Goal: Task Accomplishment & Management: Use online tool/utility

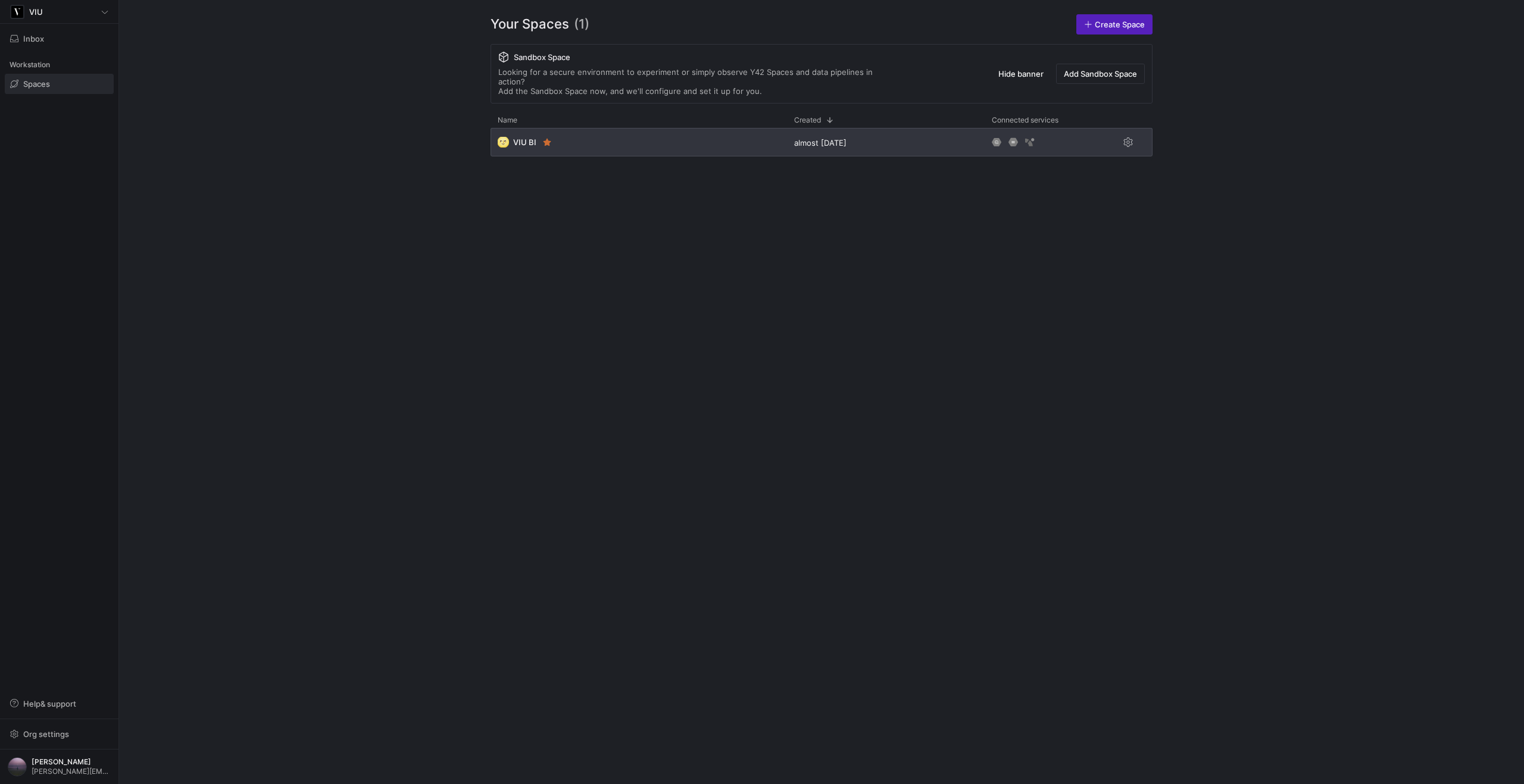
click at [625, 128] on div "🌝 VIU BI" at bounding box center [638, 142] width 296 height 28
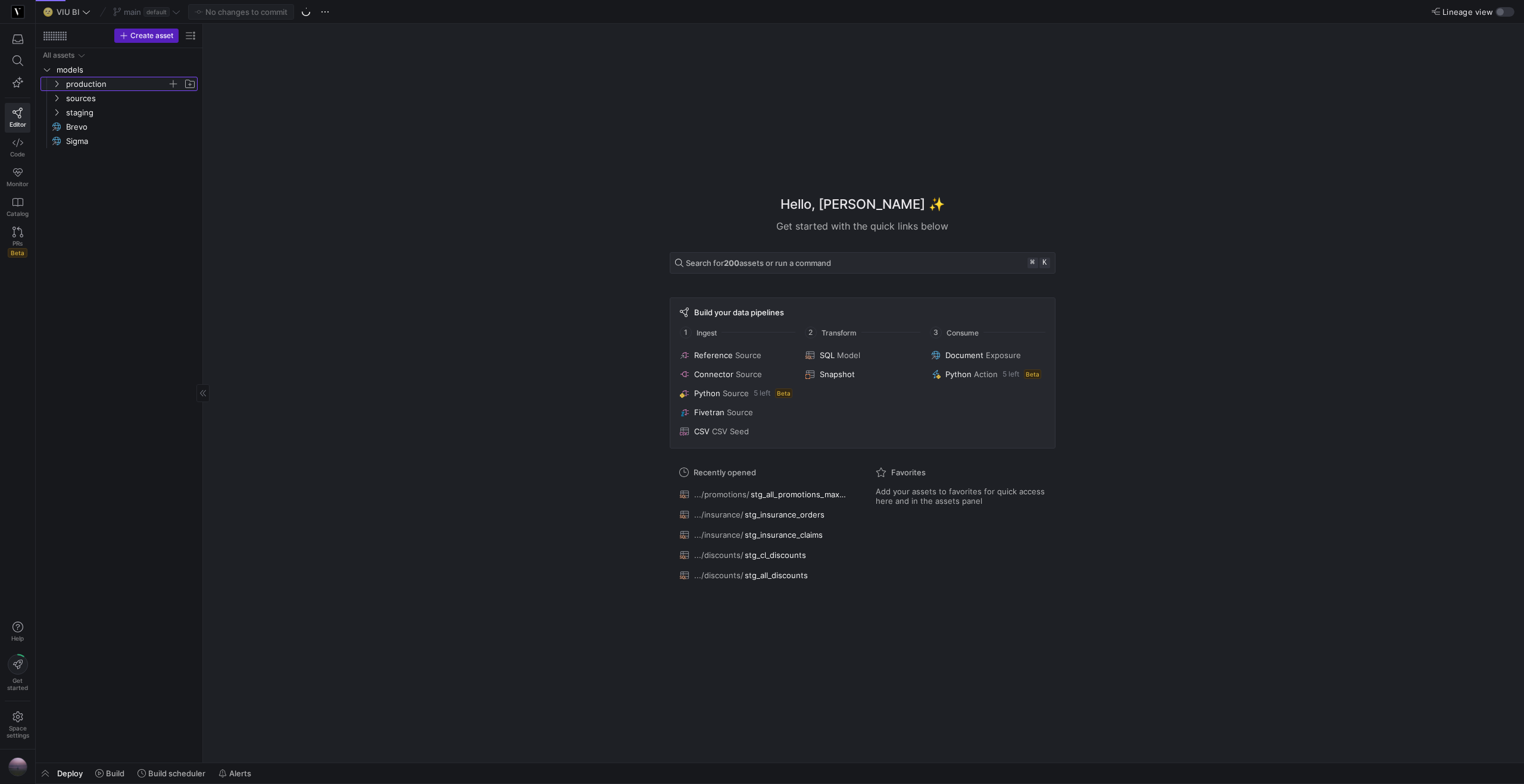
click at [56, 85] on icon "Press SPACE to select this row." at bounding box center [56, 84] width 8 height 7
click at [63, 112] on icon "Press SPACE to select this row." at bounding box center [65, 112] width 8 height 7
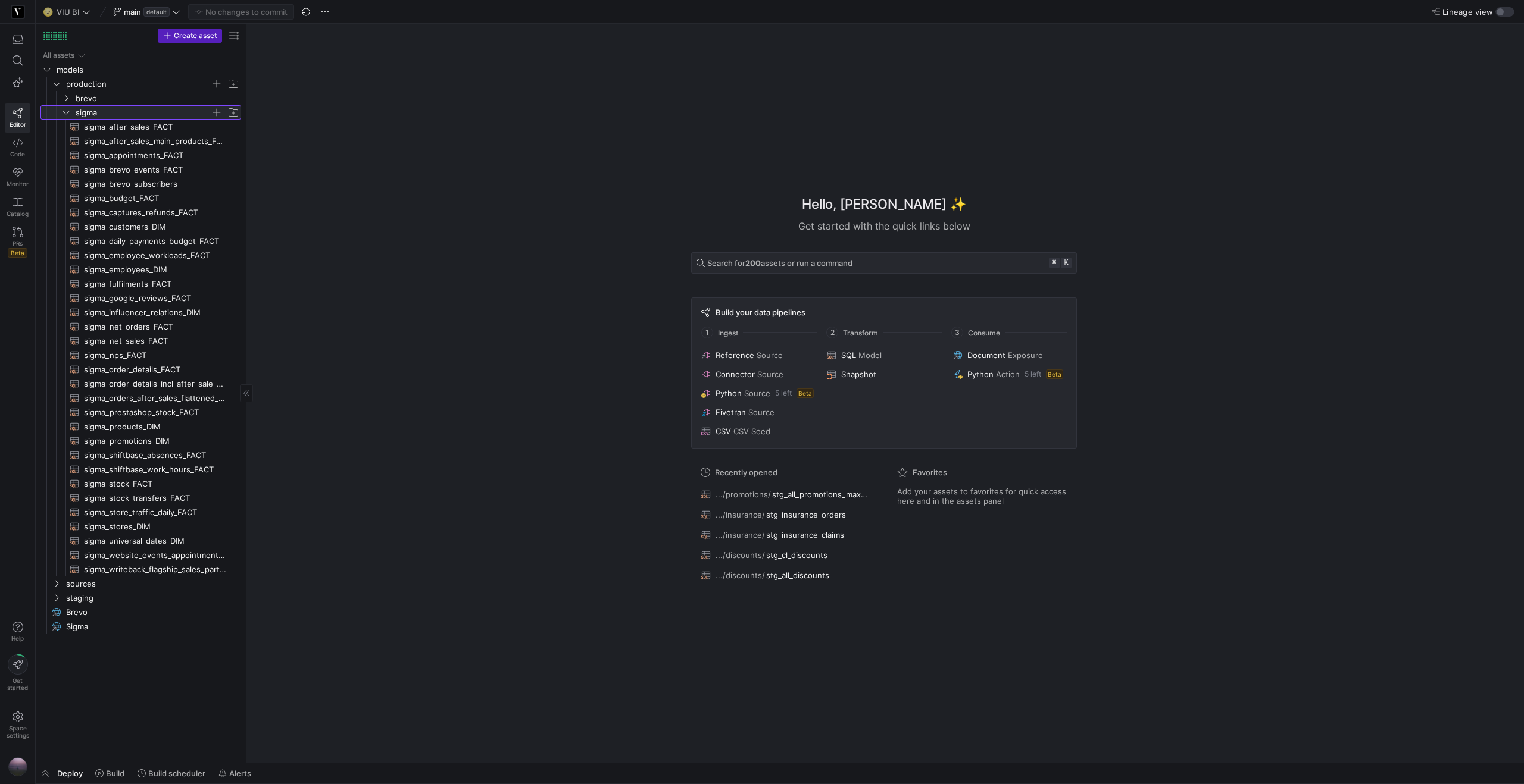
drag, startPoint x: 202, startPoint y: 344, endPoint x: 242, endPoint y: 343, distance: 40.0
click at [246, 341] on div at bounding box center [246, 393] width 1 height 739
click at [67, 112] on icon "Press SPACE to select this row." at bounding box center [65, 112] width 8 height 7
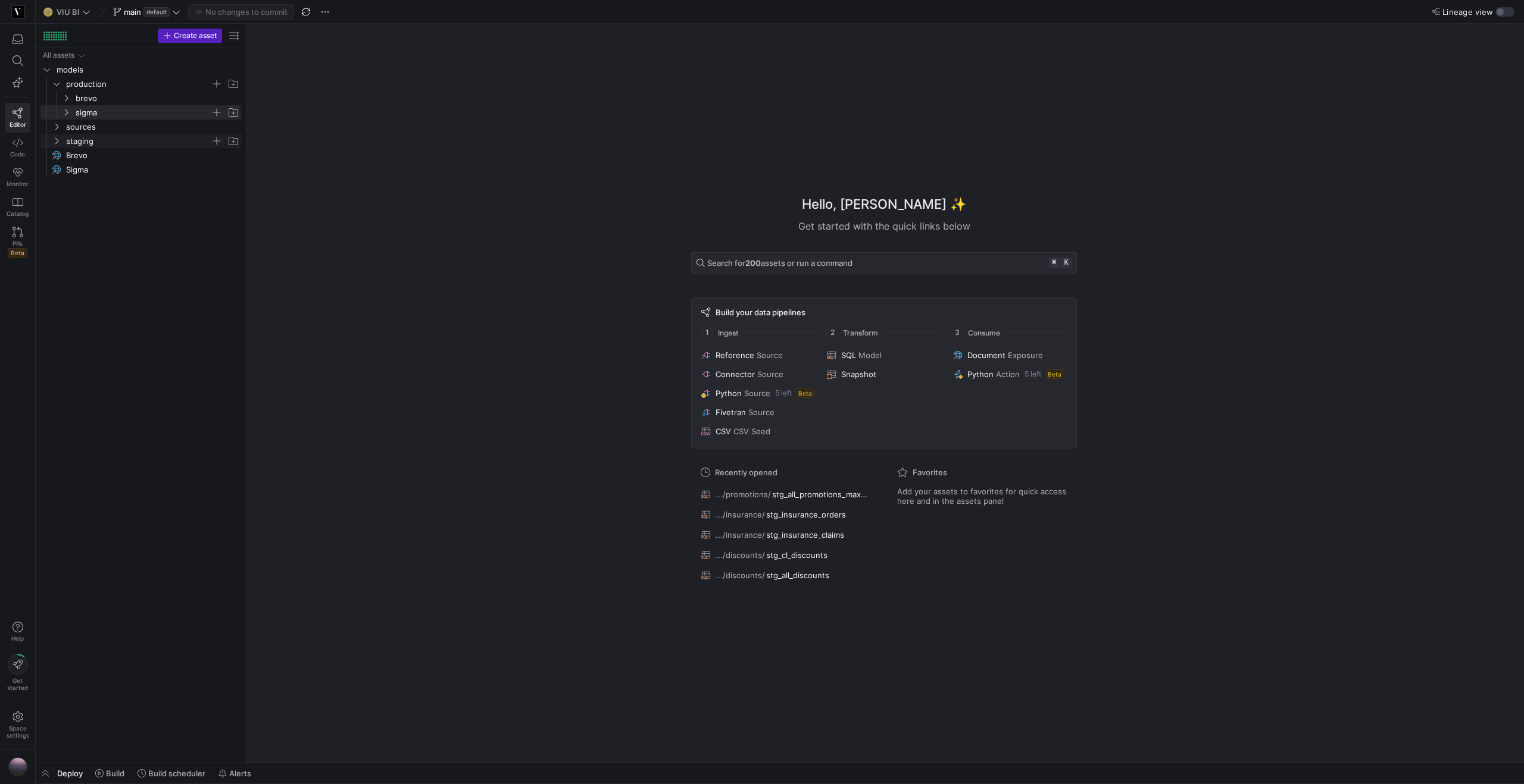
click at [61, 139] on y42-icon "Press SPACE to select this row." at bounding box center [56, 141] width 9 height 9
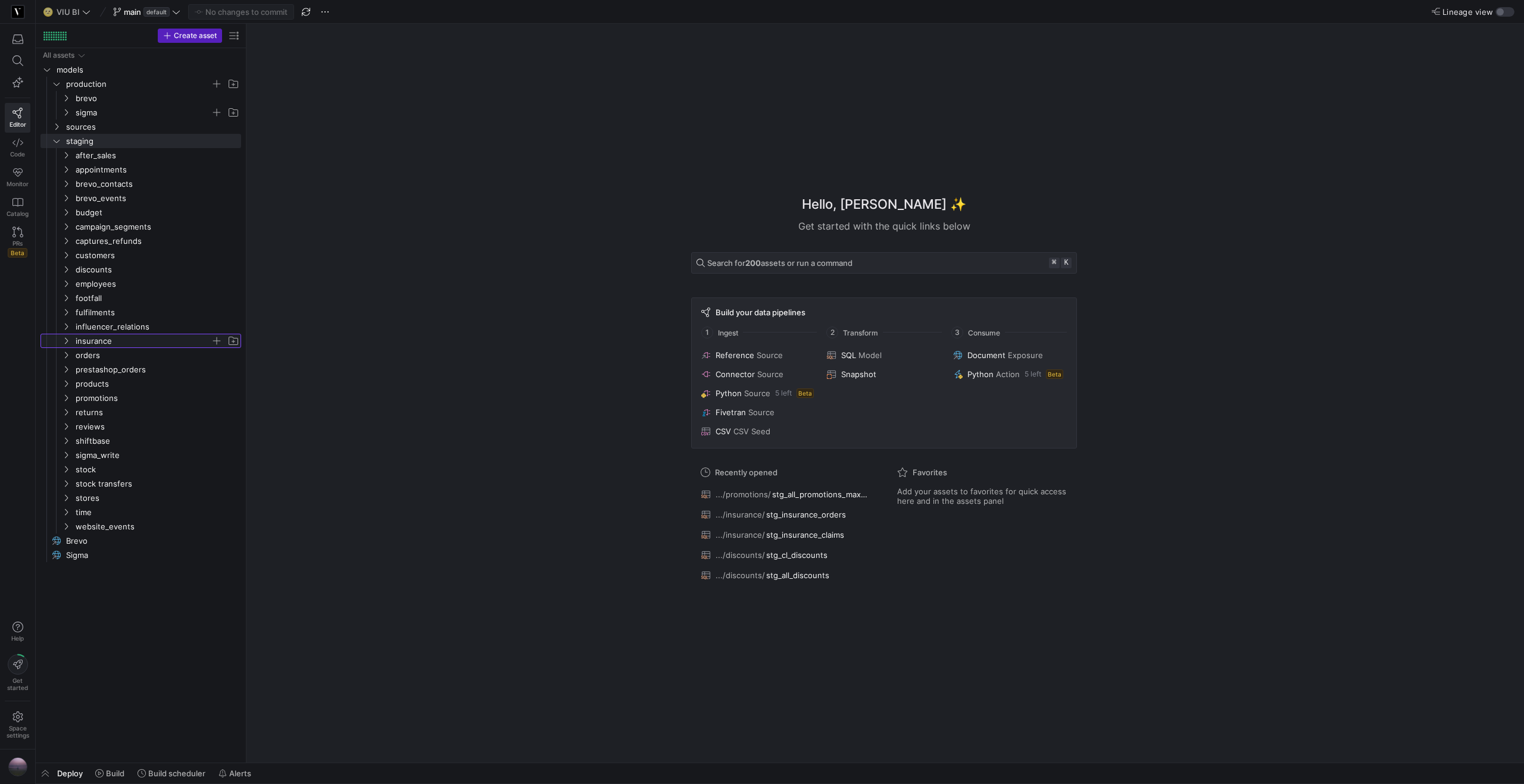
click at [95, 343] on span "insurance" at bounding box center [143, 341] width 135 height 14
click at [111, 367] on span "stg_insurance_orders​​​​​​​​​​" at bounding box center [156, 370] width 143 height 14
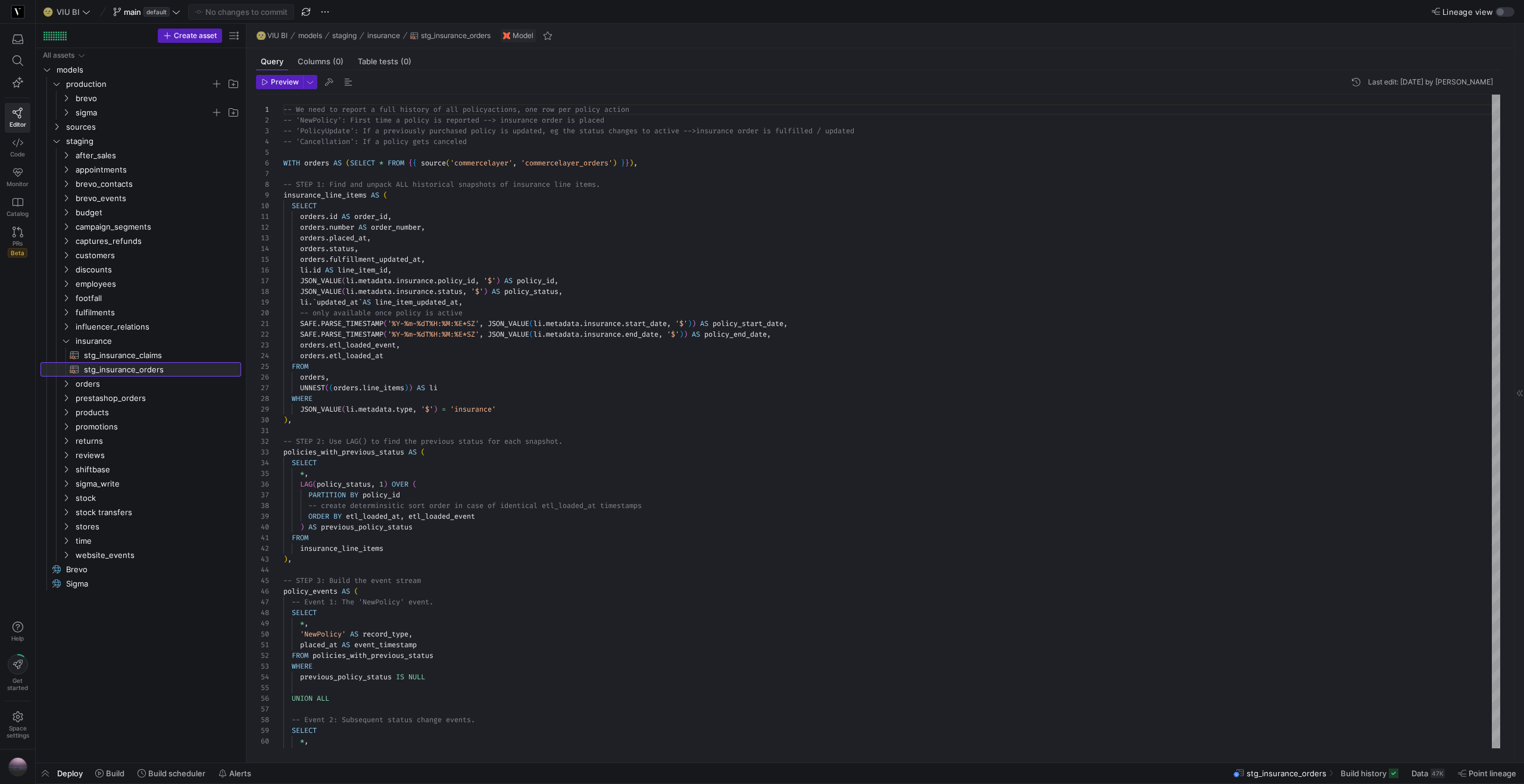
scroll to position [75, 0]
click at [316, 78] on span "button" at bounding box center [310, 81] width 13 height 13
drag, startPoint x: 233, startPoint y: 159, endPoint x: 240, endPoint y: 146, distance: 14.8
click at [233, 159] on div "Full Preview Slower but complete preview" at bounding box center [232, 159] width 101 height 20
click at [177, 159] on input "Full Preview Slower but complete preview" at bounding box center [172, 159] width 9 height 9
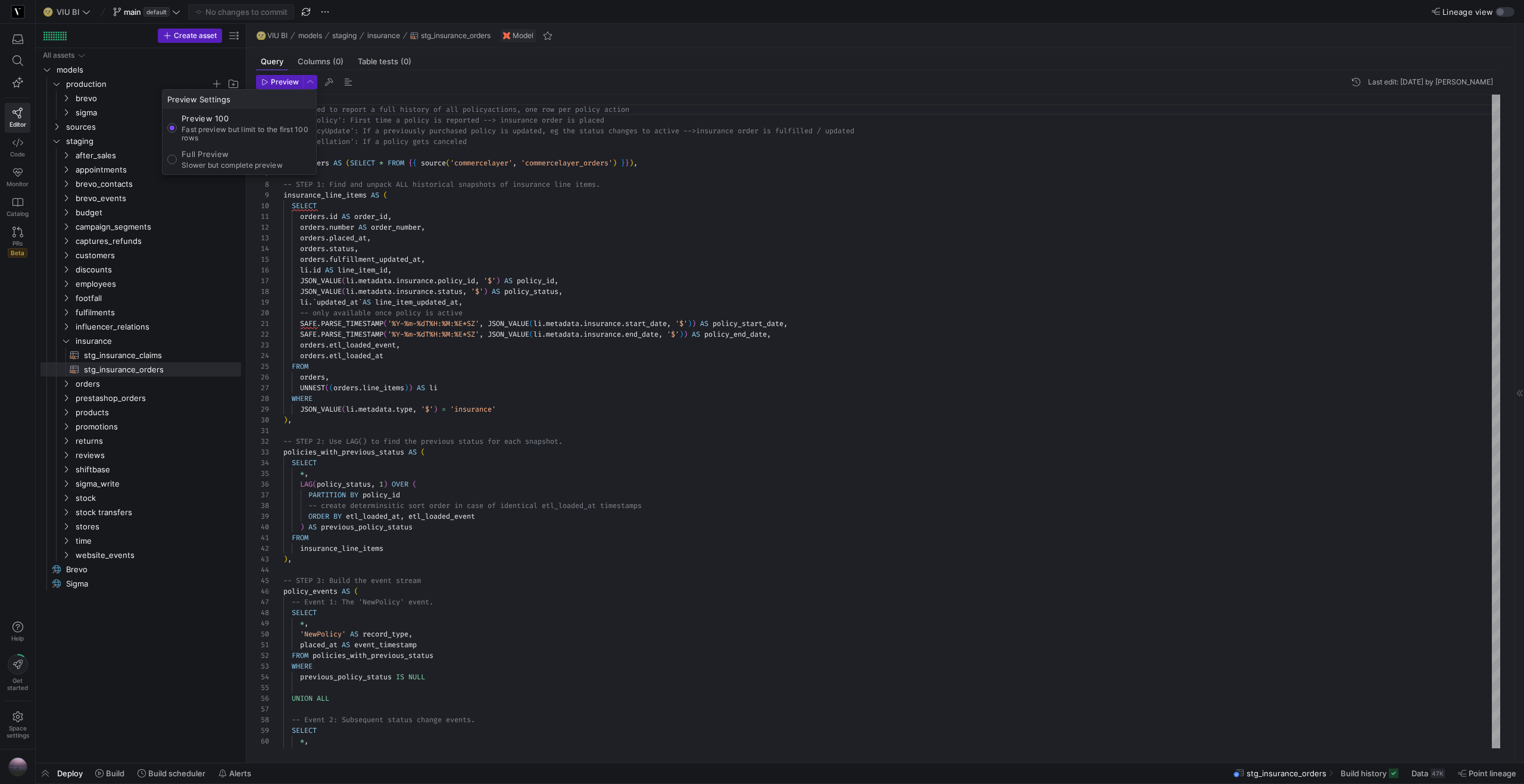
radio input "true"
click at [274, 81] on div at bounding box center [762, 392] width 1524 height 784
click at [274, 81] on span "Preview" at bounding box center [285, 81] width 28 height 8
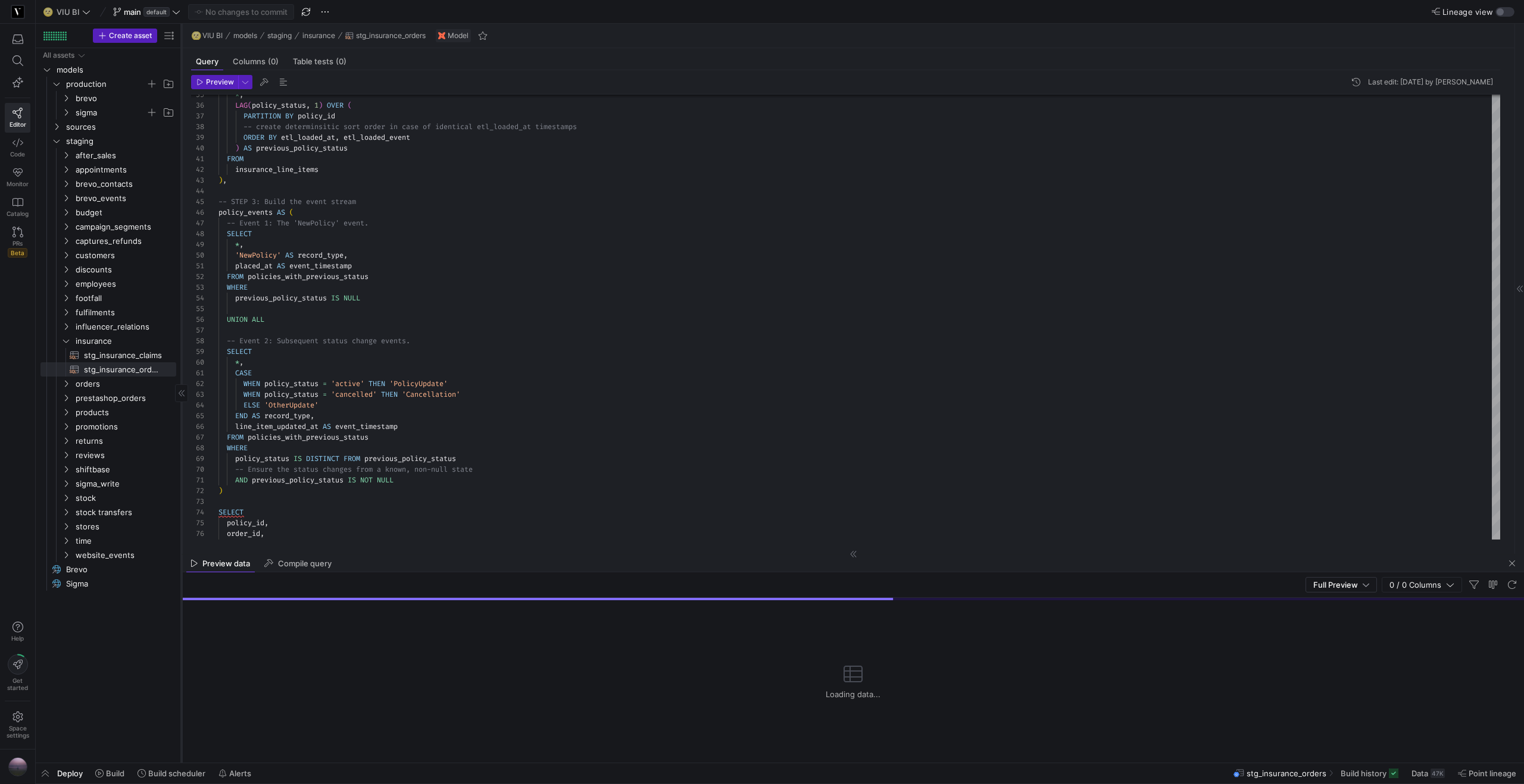
drag, startPoint x: 246, startPoint y: 338, endPoint x: 181, endPoint y: 341, distance: 65.1
click at [181, 341] on div at bounding box center [181, 393] width 1 height 739
